Goal: Task Accomplishment & Management: Manage account settings

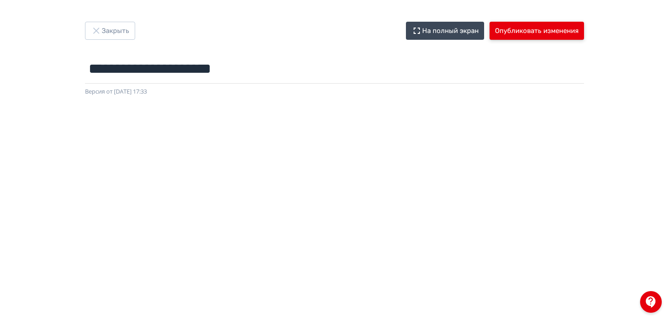
click at [522, 25] on button "Опубликовать изменения" at bounding box center [536, 31] width 94 height 18
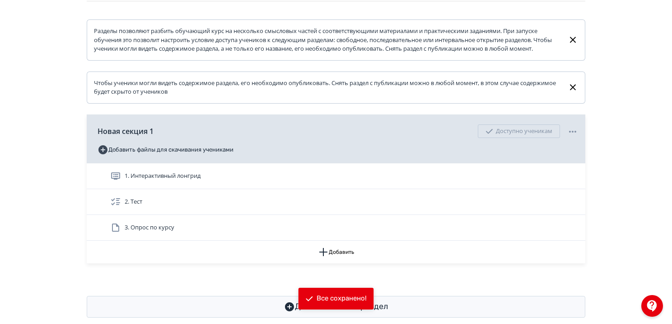
scroll to position [136, 0]
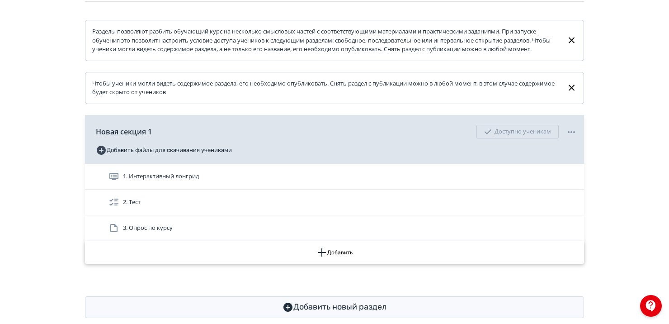
click at [334, 260] on button "Добавить" at bounding box center [334, 252] width 499 height 23
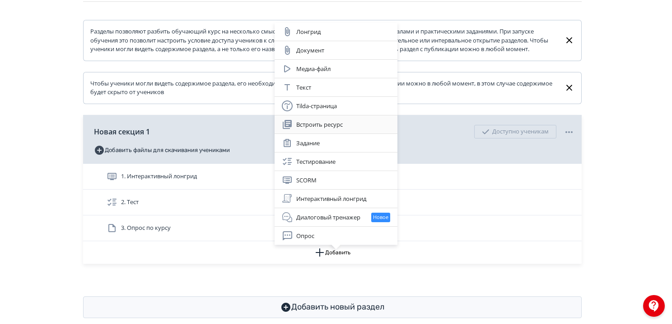
click at [326, 120] on div "Встроить ресурс" at bounding box center [336, 124] width 108 height 11
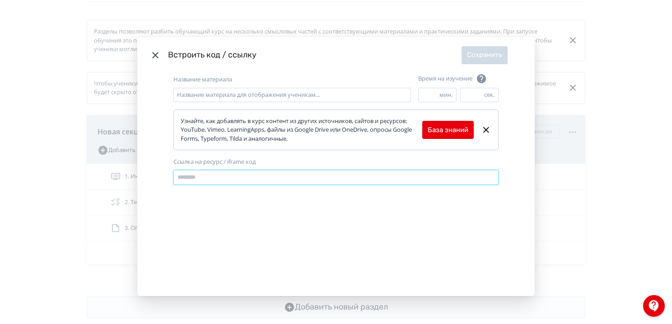
click at [250, 179] on input "Ссылка на ресурс / iframe код" at bounding box center [336, 177] width 325 height 14
paste input "**********"
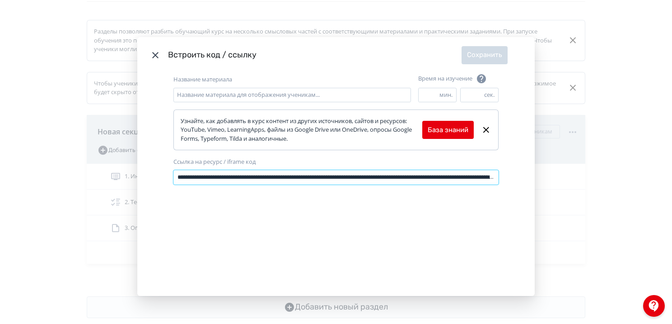
scroll to position [0, 222]
type input "**********"
click at [205, 97] on input "Название материала" at bounding box center [293, 95] width 238 height 14
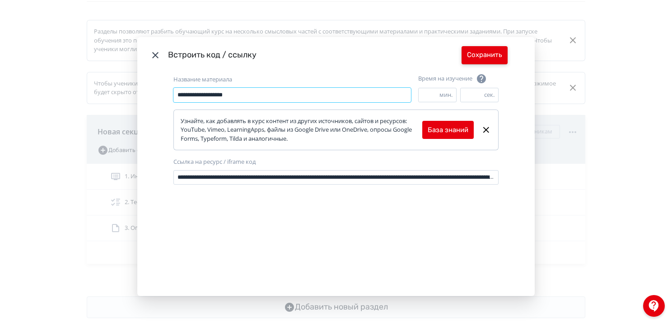
type input "**********"
click at [481, 56] on button "Сохранить" at bounding box center [485, 55] width 46 height 18
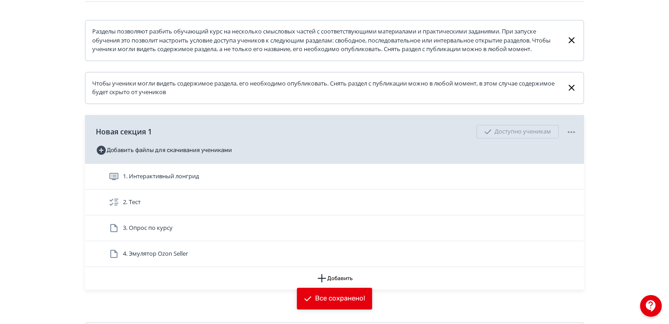
scroll to position [137, 0]
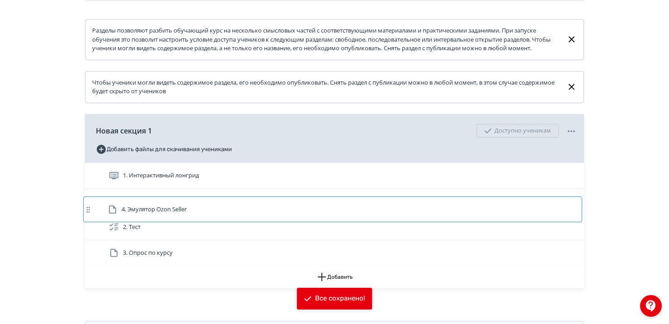
drag, startPoint x: 209, startPoint y: 256, endPoint x: 206, endPoint y: 198, distance: 57.9
click at [206, 198] on div "1. Интерактивный лонгрид 2. Тест 3. Опрос по курсу 4. Эмулятор Ozon Seller" at bounding box center [334, 214] width 499 height 103
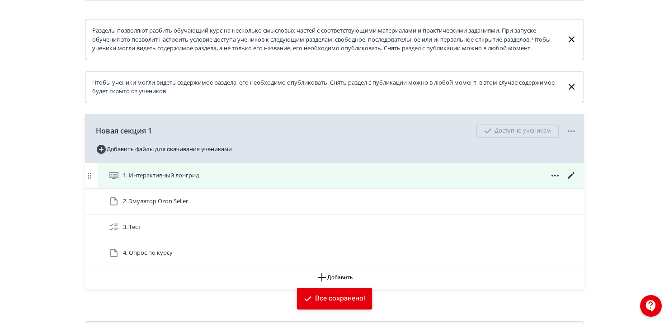
click at [571, 179] on icon at bounding box center [571, 175] width 7 height 7
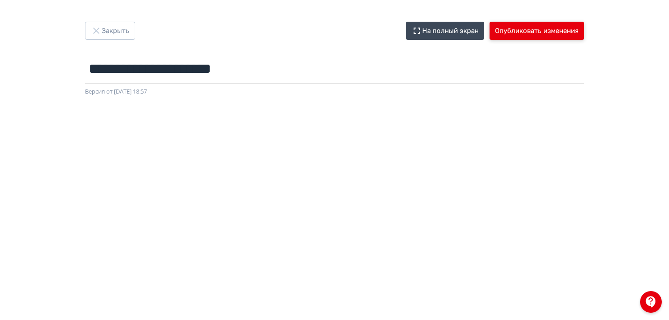
click at [517, 30] on button "Опубликовать изменения" at bounding box center [536, 31] width 94 height 18
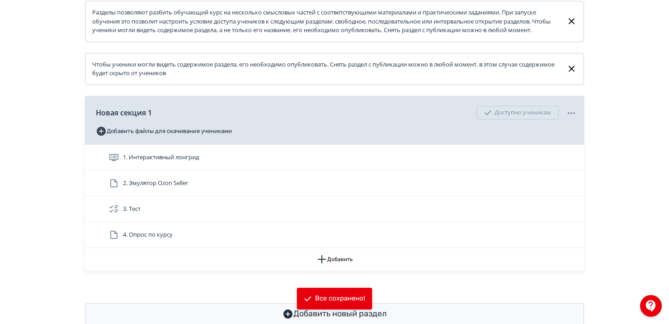
scroll to position [157, 0]
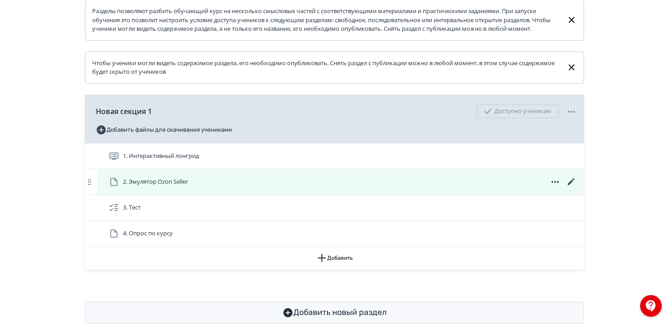
click at [142, 186] on span "2. Эмулятор Ozon Seller" at bounding box center [155, 181] width 65 height 9
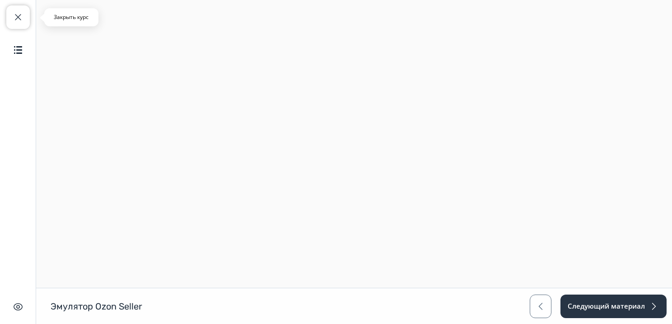
click at [9, 26] on button "Закрыть курс" at bounding box center [18, 17] width 24 height 24
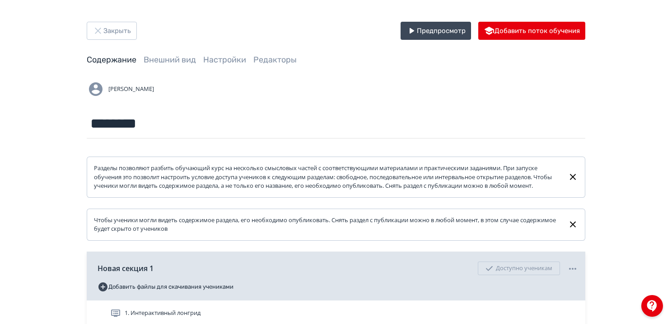
scroll to position [186, 0]
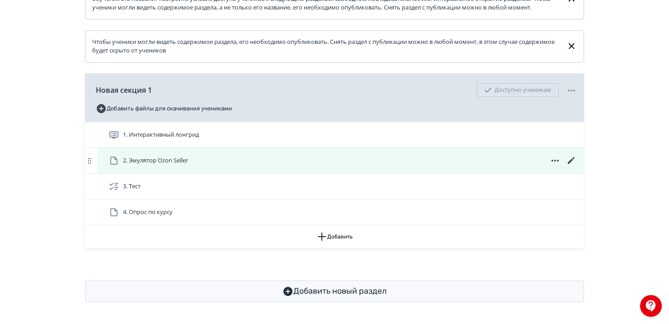
click at [556, 160] on icon at bounding box center [555, 160] width 11 height 11
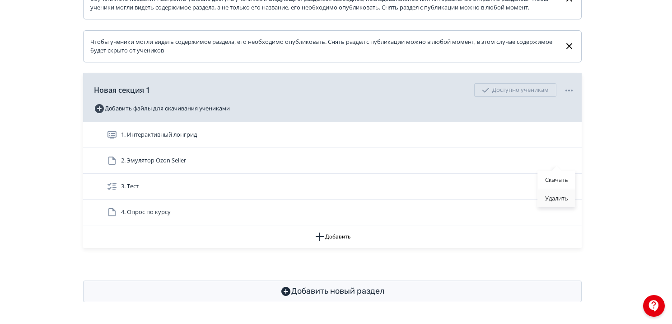
click at [545, 199] on div "Удалить" at bounding box center [557, 198] width 38 height 18
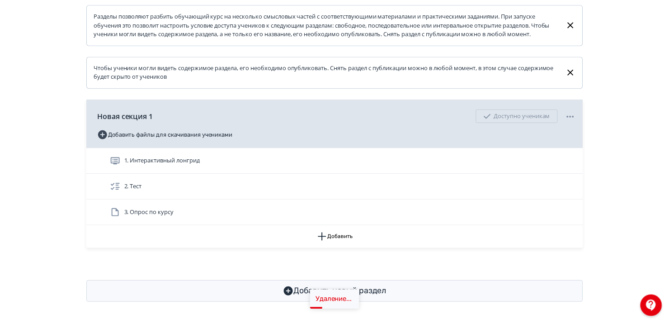
scroll to position [161, 0]
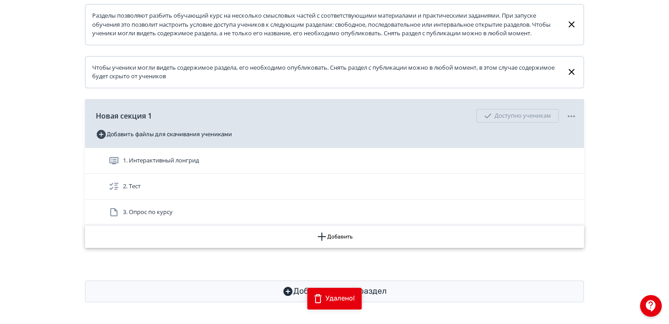
click at [338, 235] on button "Добавить" at bounding box center [334, 236] width 499 height 23
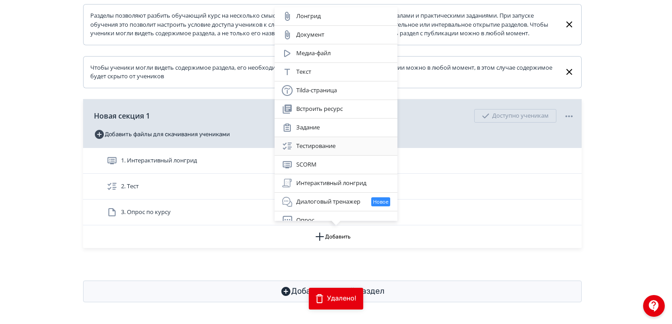
click at [309, 152] on div "Тестирование" at bounding box center [336, 146] width 123 height 18
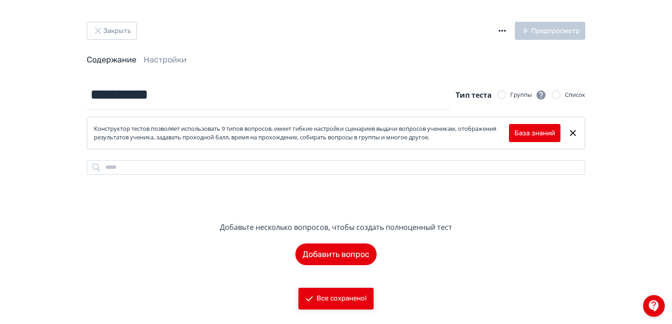
click at [110, 42] on header "Закрыть Предпросмотр Содержание Настройки" at bounding box center [336, 44] width 499 height 44
click at [107, 33] on button "Закрыть" at bounding box center [112, 31] width 50 height 18
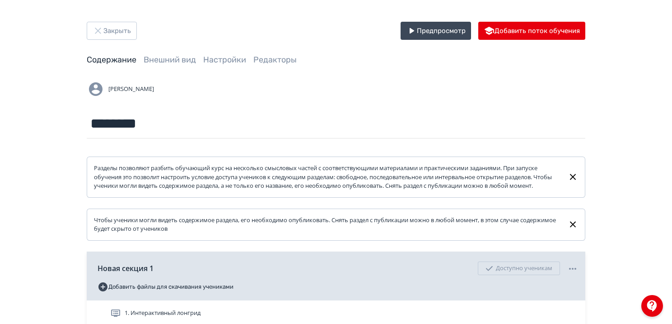
scroll to position [186, 0]
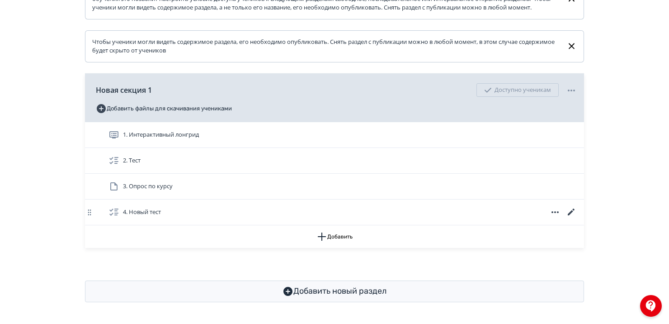
click at [557, 211] on icon at bounding box center [555, 212] width 11 height 11
click at [551, 229] on div "Удалить" at bounding box center [557, 231] width 38 height 18
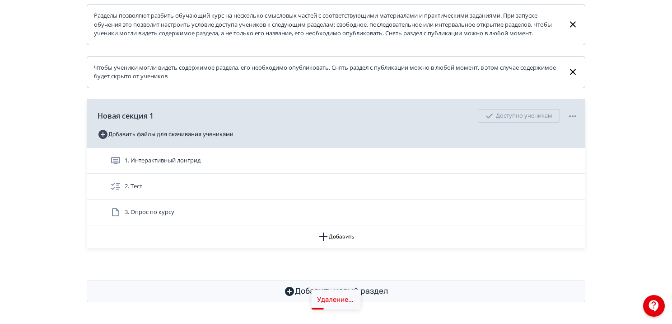
scroll to position [161, 0]
click at [327, 239] on button "Добавить" at bounding box center [334, 236] width 499 height 23
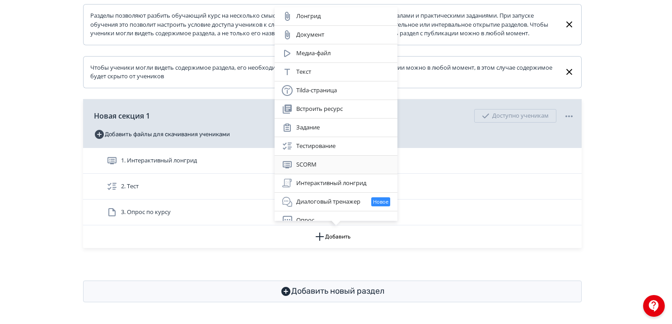
click at [313, 163] on div "SCORM" at bounding box center [336, 164] width 108 height 11
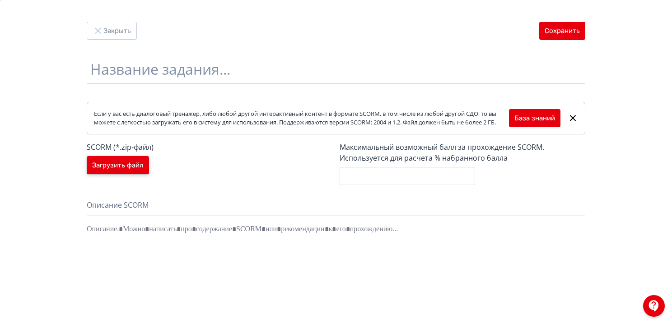
click at [108, 171] on button "Загрузить файл" at bounding box center [118, 165] width 62 height 18
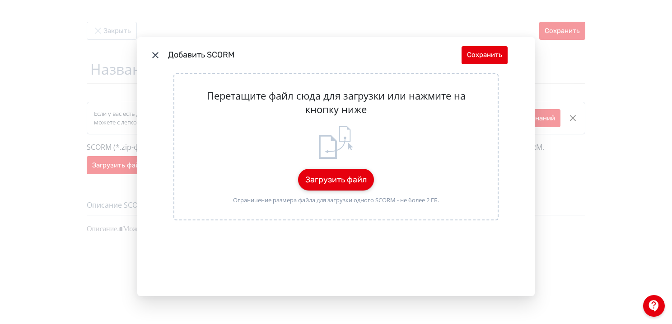
click at [320, 178] on button "Загрузить файл" at bounding box center [336, 180] width 76 height 22
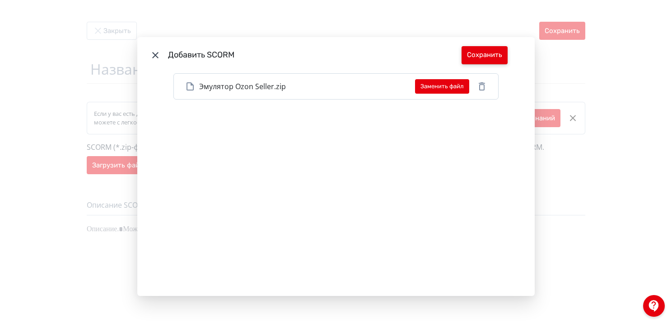
click at [480, 61] on button "Сохранить" at bounding box center [485, 55] width 46 height 18
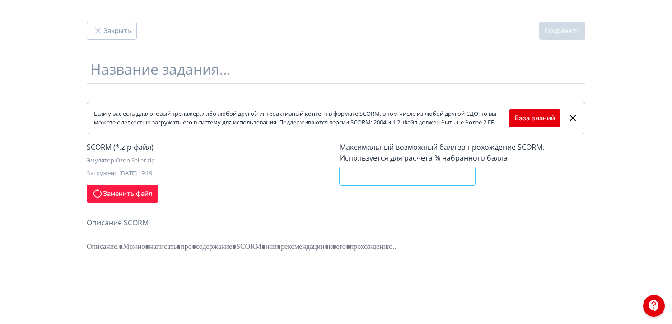
click at [366, 185] on input "*" at bounding box center [408, 176] width 136 height 18
type input "***"
click at [130, 56] on input "text" at bounding box center [336, 68] width 499 height 29
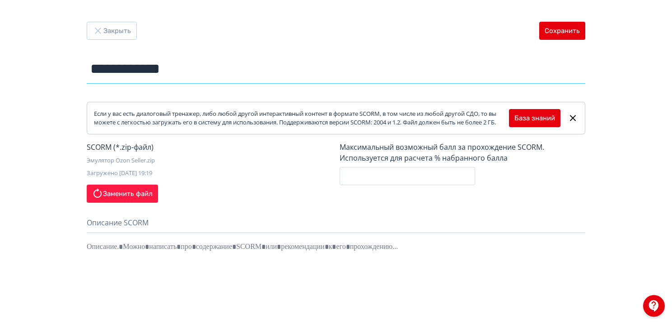
type input "**********"
click at [568, 29] on button "Сохранить" at bounding box center [563, 31] width 46 height 18
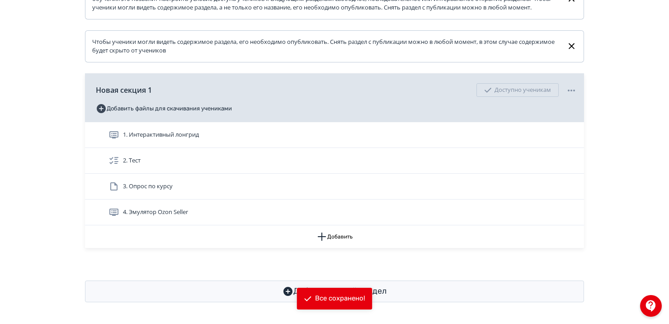
scroll to position [183, 0]
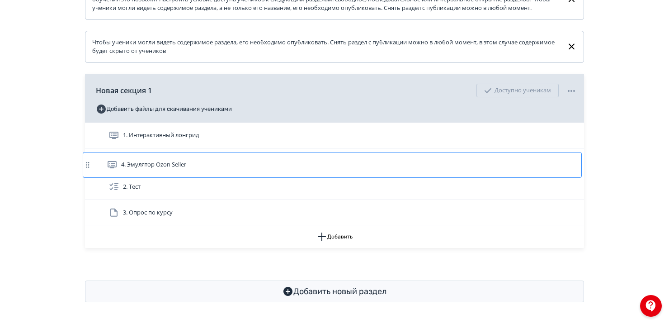
drag, startPoint x: 366, startPoint y: 213, endPoint x: 363, endPoint y: 159, distance: 53.8
click at [363, 159] on div "1. Интерактивный лонгрид 2. Тест 3. Опрос по курсу 4. Эмулятор Ozon Seller" at bounding box center [334, 173] width 499 height 103
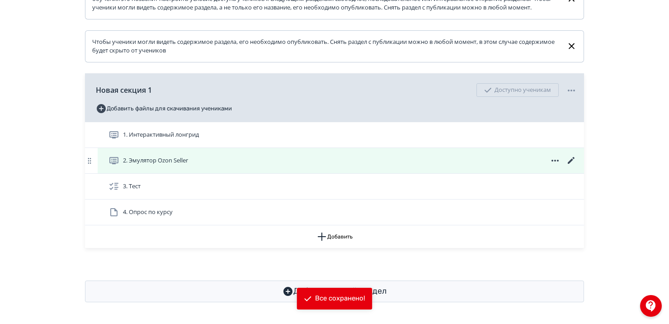
click at [284, 171] on div "2. Эмулятор Ozon Seller" at bounding box center [341, 160] width 486 height 25
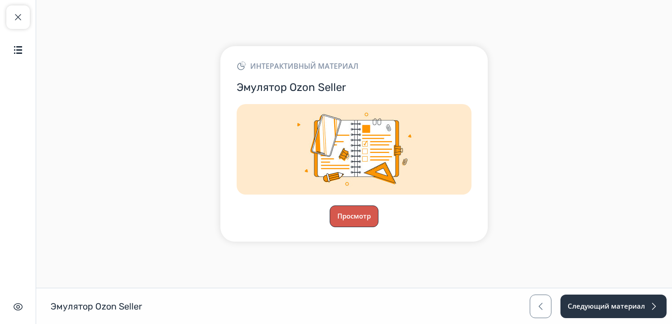
click at [357, 221] on button "Просмотр" at bounding box center [354, 216] width 49 height 22
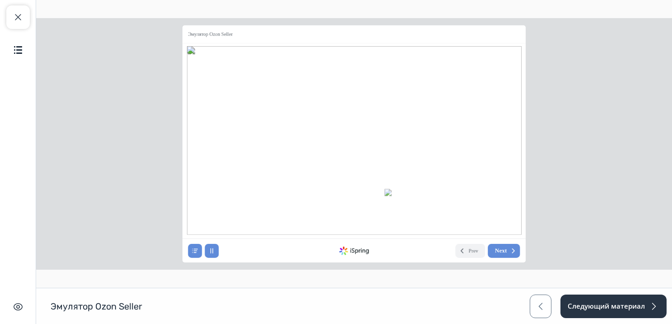
click at [457, 208] on img at bounding box center [447, 205] width 124 height 33
click at [345, 155] on icon at bounding box center [355, 162] width 98 height 14
click at [334, 89] on icon at bounding box center [350, 87] width 99 height 14
click at [341, 115] on icon at bounding box center [350, 112] width 99 height 14
click at [341, 215] on icon at bounding box center [350, 219] width 99 height 14
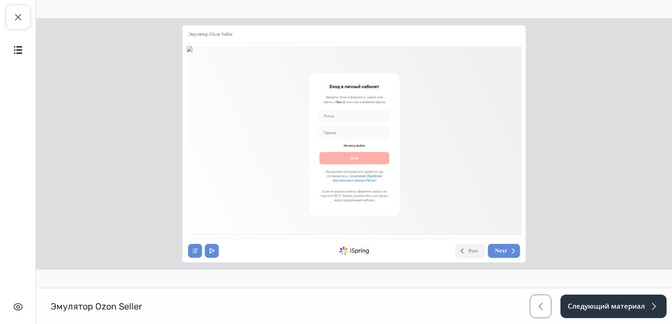
click at [464, 84] on icon at bounding box center [464, 77] width 108 height 55
click at [456, 52] on icon at bounding box center [457, 51] width 10 height 11
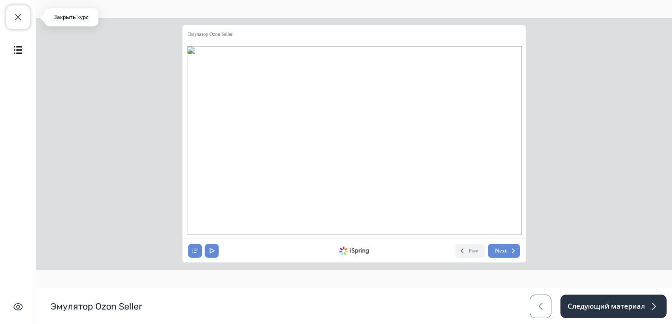
click at [19, 16] on span "button" at bounding box center [18, 17] width 11 height 11
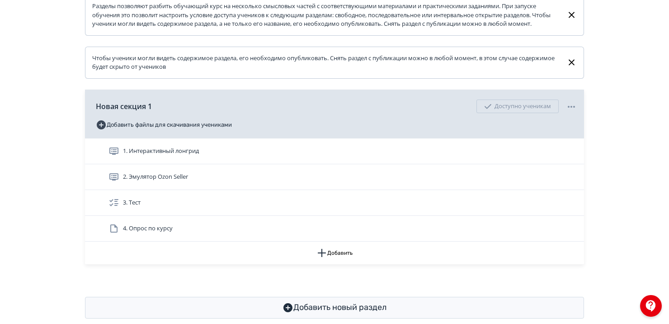
scroll to position [175, 0]
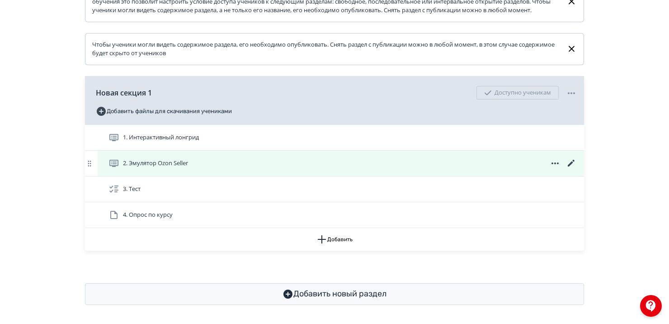
click at [570, 168] on icon at bounding box center [571, 163] width 11 height 11
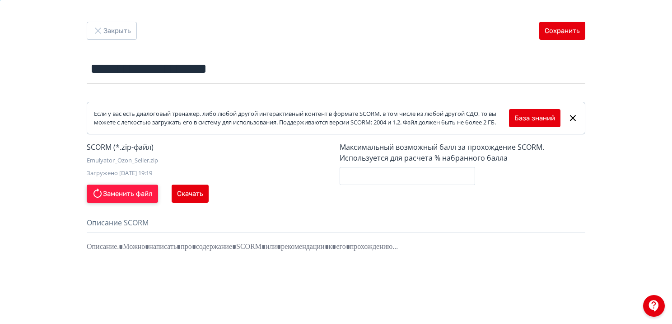
click at [136, 202] on button "Заменить файл" at bounding box center [122, 193] width 71 height 18
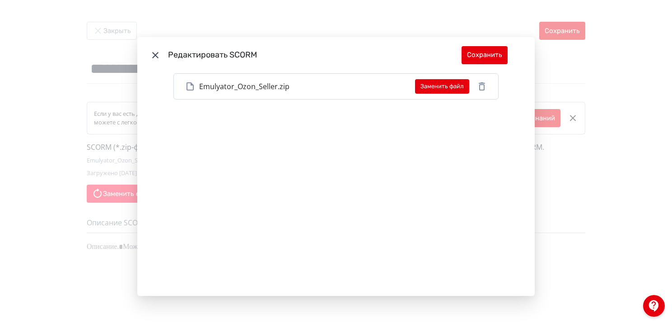
click at [479, 84] on icon "Modal" at bounding box center [482, 86] width 6 height 8
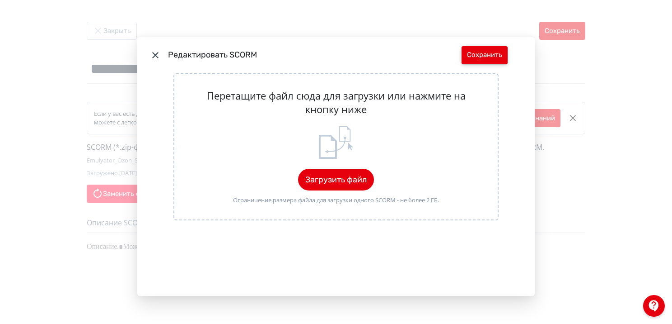
click at [491, 50] on button "Сохранить" at bounding box center [485, 55] width 46 height 18
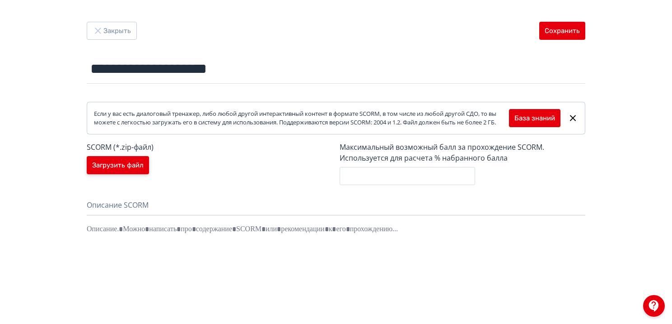
click at [103, 174] on button "Загрузить файл" at bounding box center [118, 165] width 62 height 18
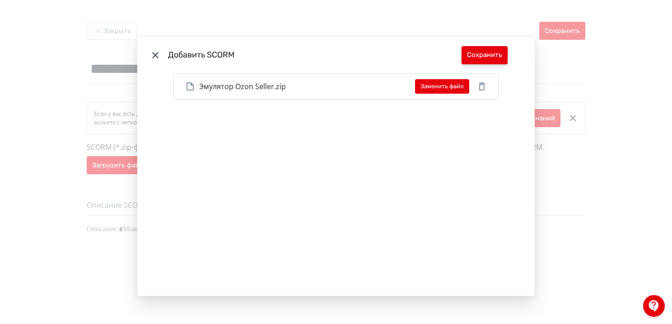
click at [483, 54] on button "Сохранить" at bounding box center [485, 55] width 46 height 18
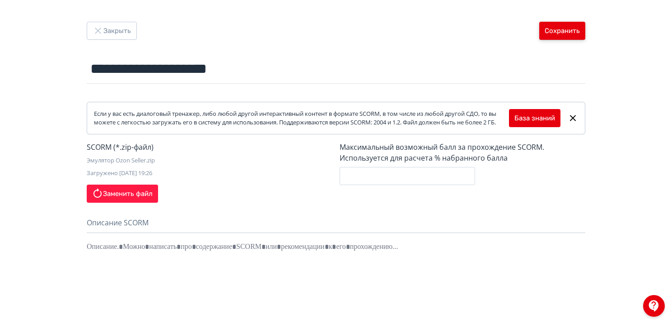
click at [567, 33] on button "Сохранить" at bounding box center [563, 31] width 46 height 18
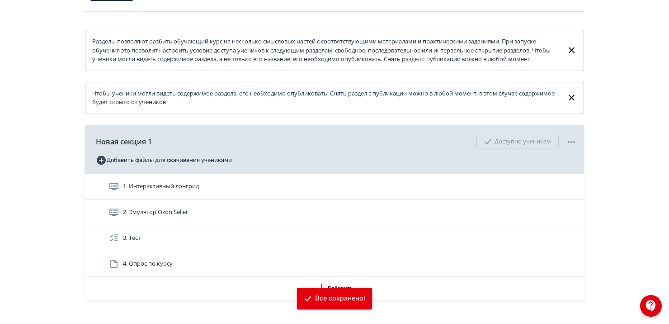
scroll to position [132, 0]
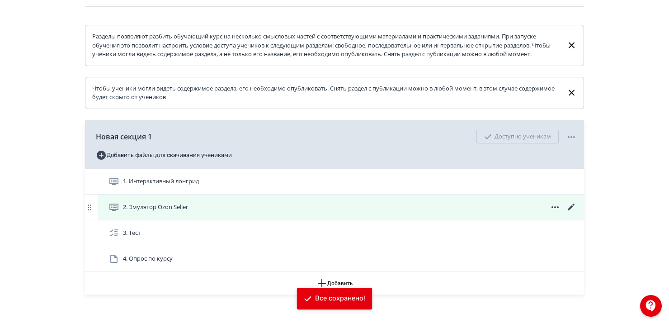
click at [217, 207] on div "2. Эмулятор Ozon Seller" at bounding box center [341, 206] width 486 height 25
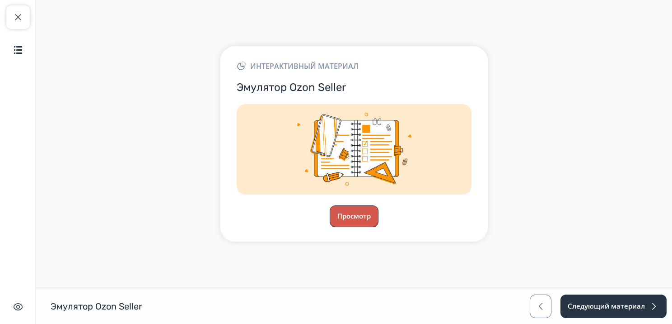
click at [366, 216] on button "Просмотр" at bounding box center [354, 216] width 49 height 22
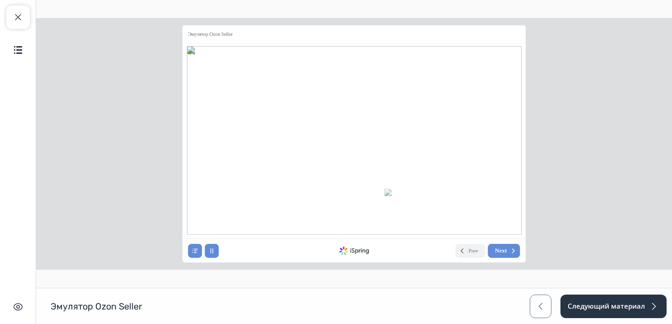
click at [435, 205] on img at bounding box center [447, 205] width 124 height 33
click at [341, 156] on icon at bounding box center [355, 162] width 98 height 14
click at [340, 89] on icon at bounding box center [350, 87] width 99 height 14
click at [333, 113] on icon at bounding box center [350, 112] width 99 height 14
click at [329, 221] on icon at bounding box center [350, 219] width 99 height 14
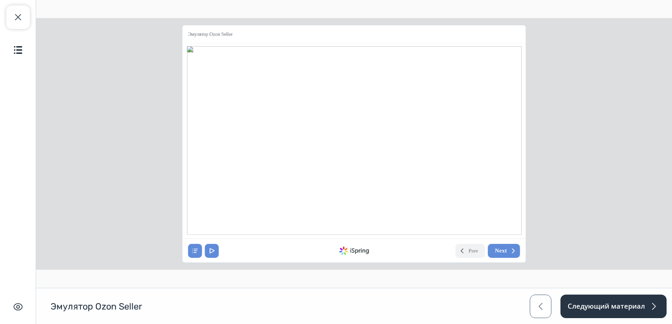
click at [451, 77] on icon at bounding box center [464, 77] width 108 height 55
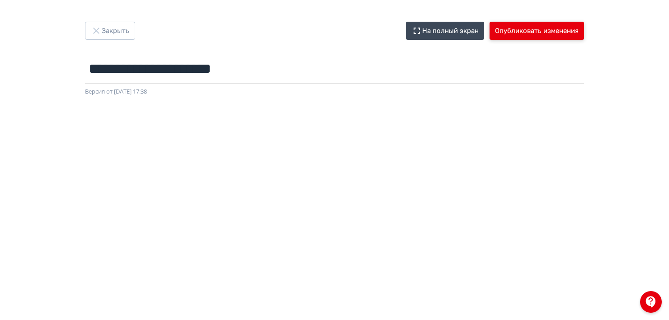
click at [534, 28] on button "Опубликовать изменения" at bounding box center [536, 31] width 94 height 18
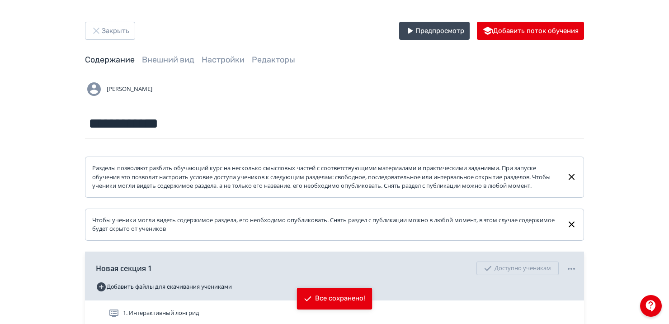
scroll to position [161, 0]
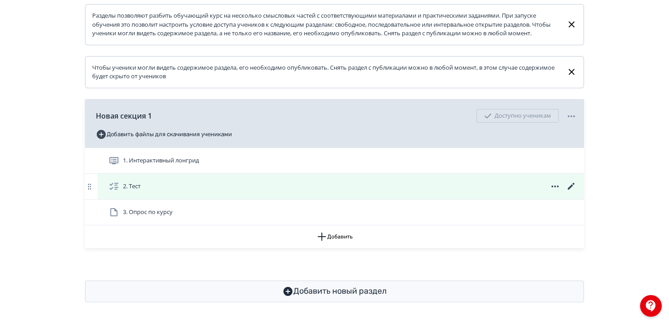
click at [569, 185] on icon at bounding box center [571, 186] width 11 height 11
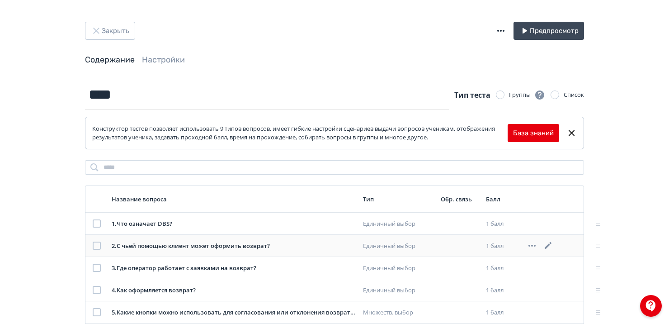
scroll to position [43, 0]
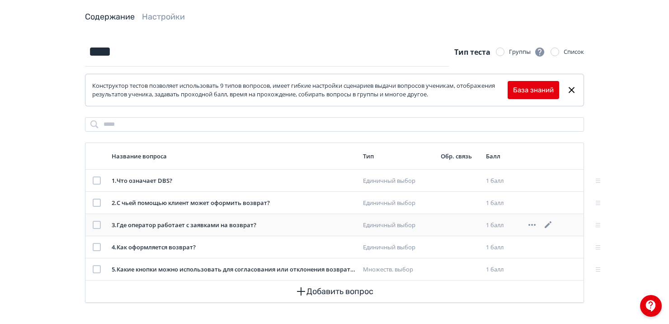
click at [547, 223] on icon at bounding box center [548, 224] width 11 height 11
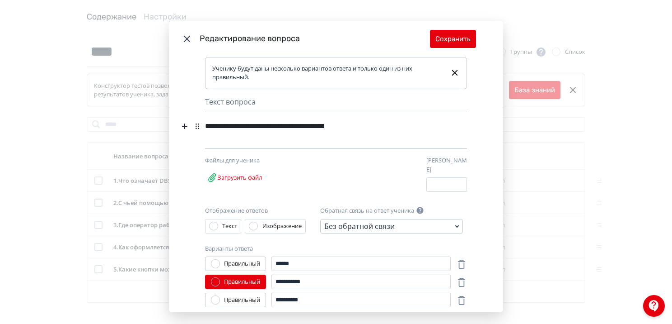
click at [239, 122] on div "**********" at bounding box center [320, 126] width 231 height 17
click at [454, 40] on button "Сохранить" at bounding box center [453, 39] width 46 height 18
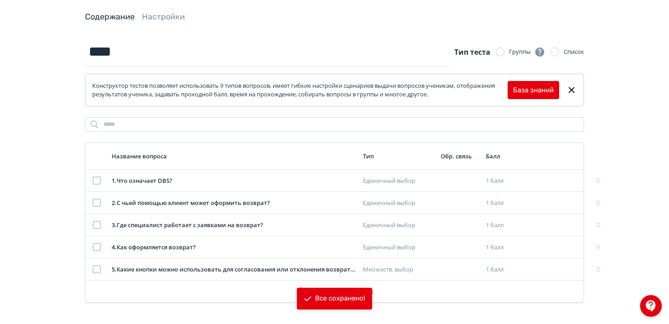
scroll to position [0, 0]
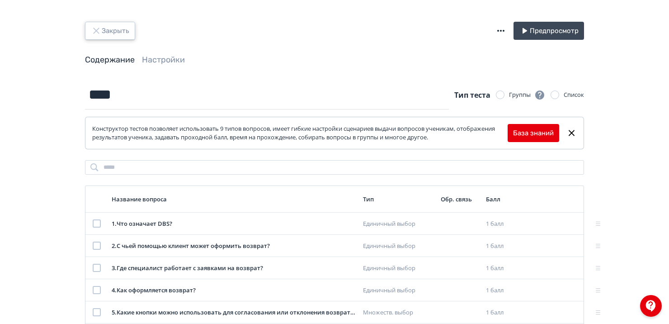
click at [112, 38] on button "Закрыть" at bounding box center [110, 31] width 50 height 18
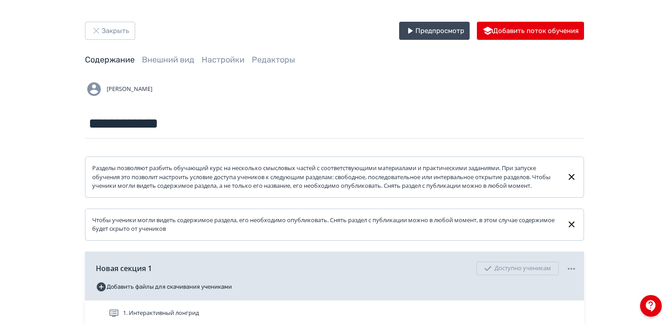
scroll to position [126, 0]
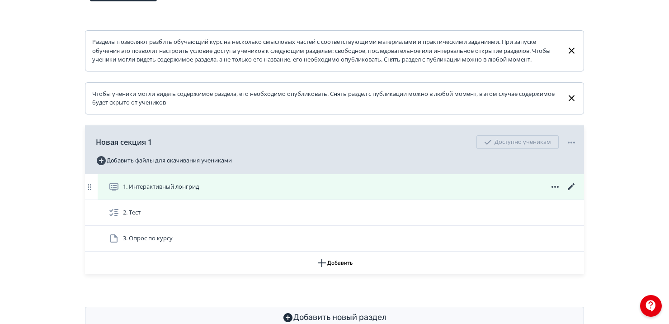
click at [571, 190] on icon at bounding box center [571, 186] width 7 height 7
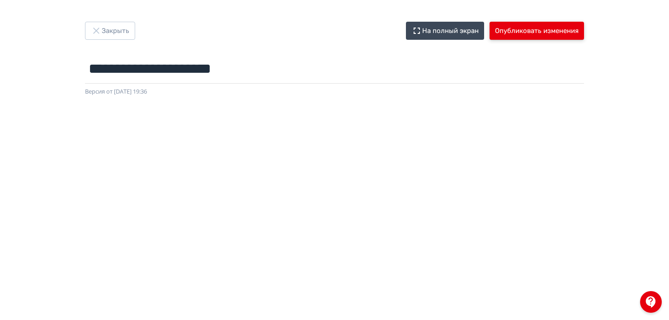
click at [519, 35] on button "Опубликовать изменения" at bounding box center [536, 31] width 94 height 18
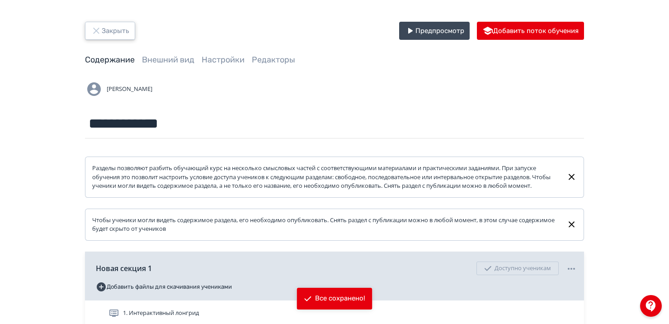
click at [101, 28] on button "Закрыть" at bounding box center [110, 31] width 50 height 18
